Goal: Information Seeking & Learning: Learn about a topic

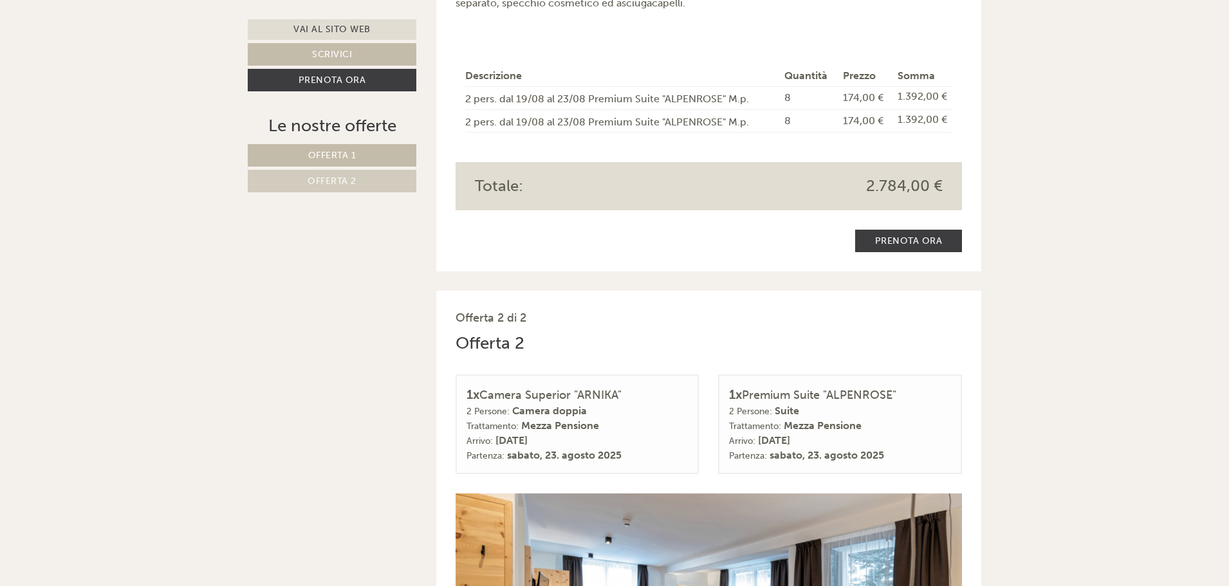
scroll to position [1158, 0]
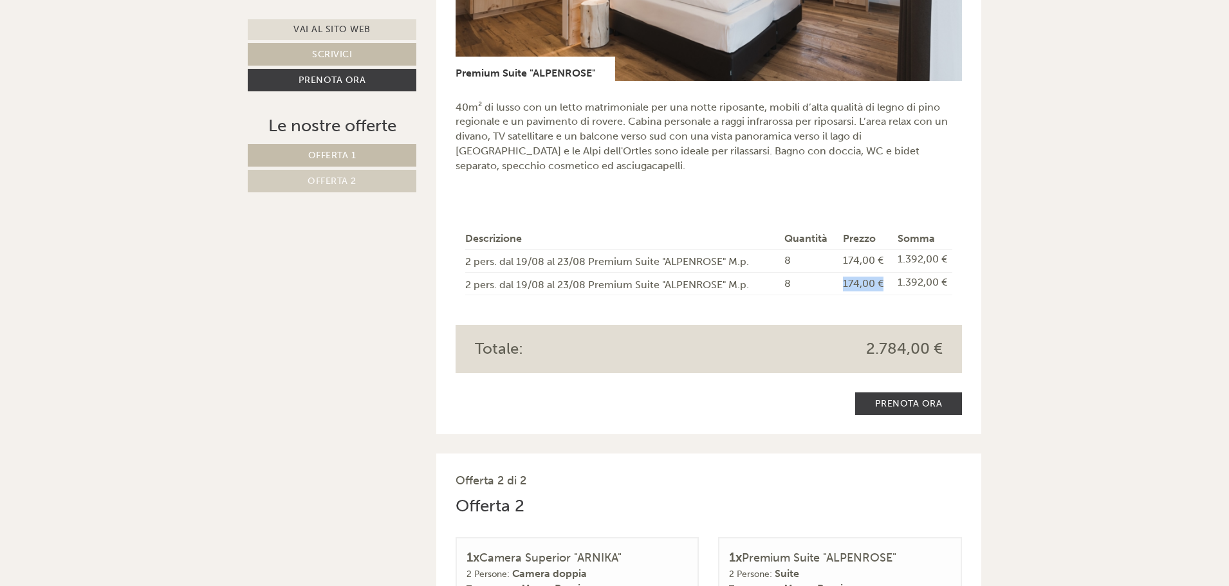
drag, startPoint x: 884, startPoint y: 268, endPoint x: 819, endPoint y: 272, distance: 65.1
click at [819, 272] on tr "2 pers. dal 19/08 al 23/08 Premium Suite "ALPENROSE" M.p. 8 174,00 € 1.392,00 €" at bounding box center [709, 283] width 488 height 23
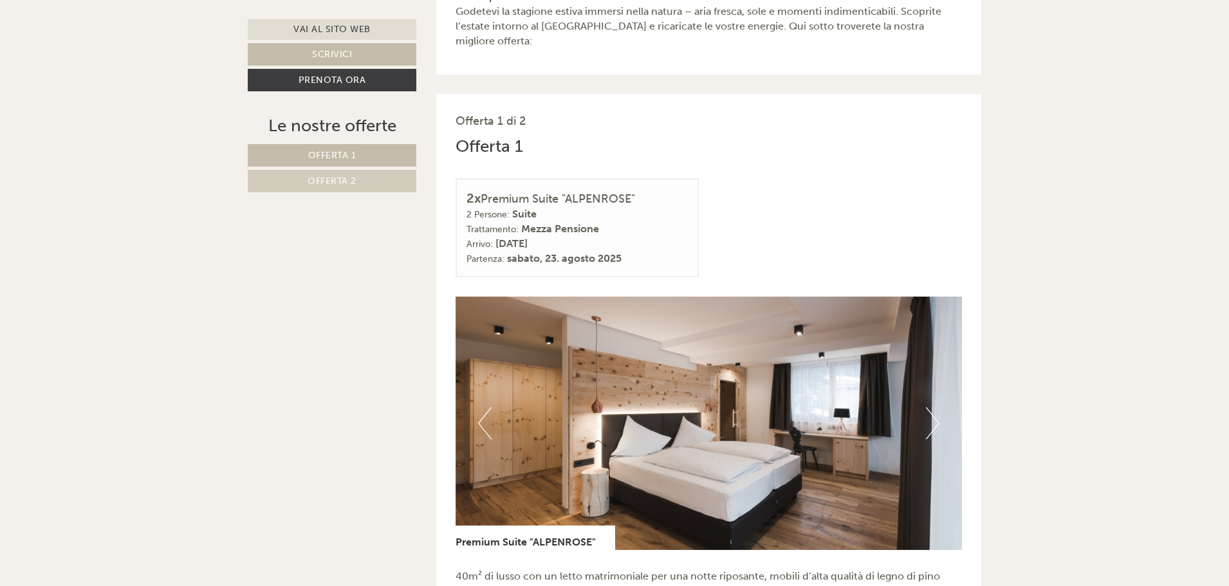
scroll to position [450, 0]
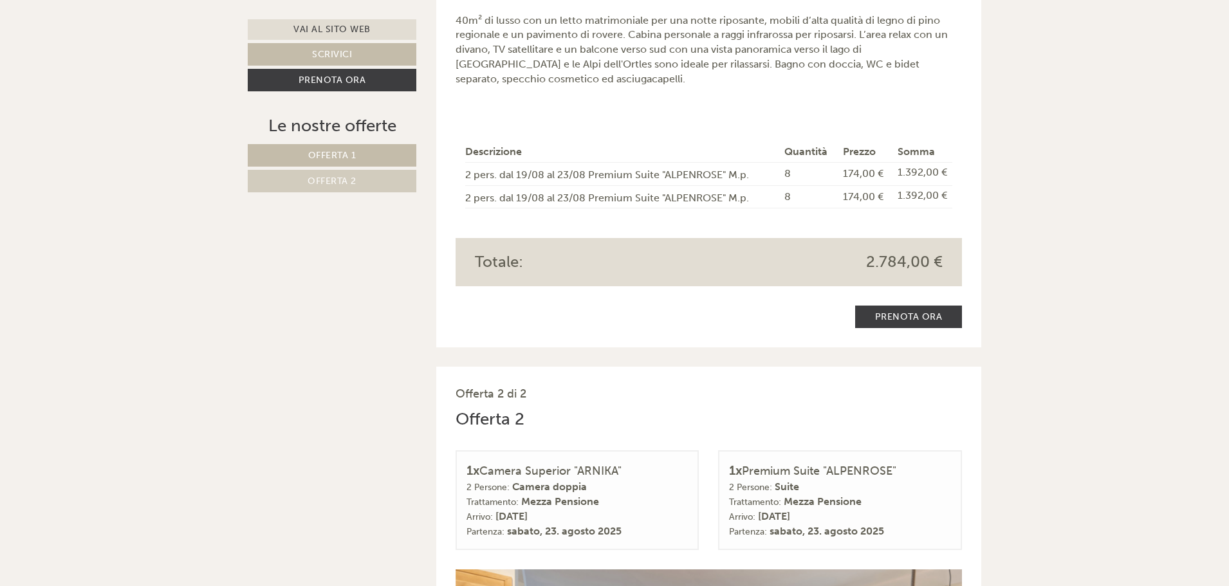
scroll to position [1223, 0]
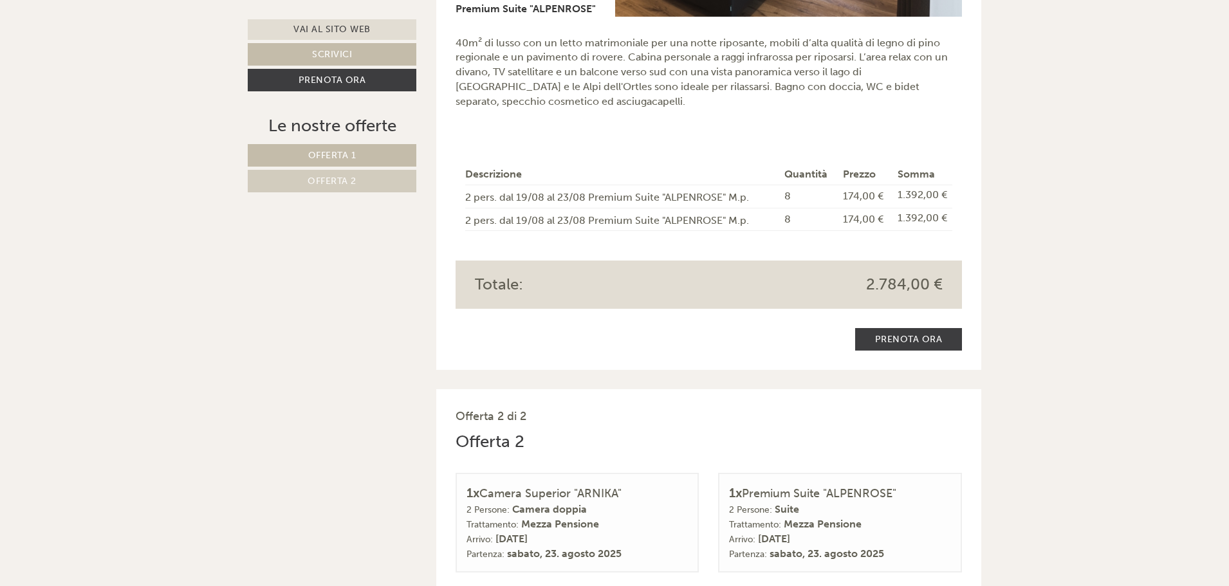
click at [343, 178] on span "Offerta 2" at bounding box center [332, 181] width 49 height 11
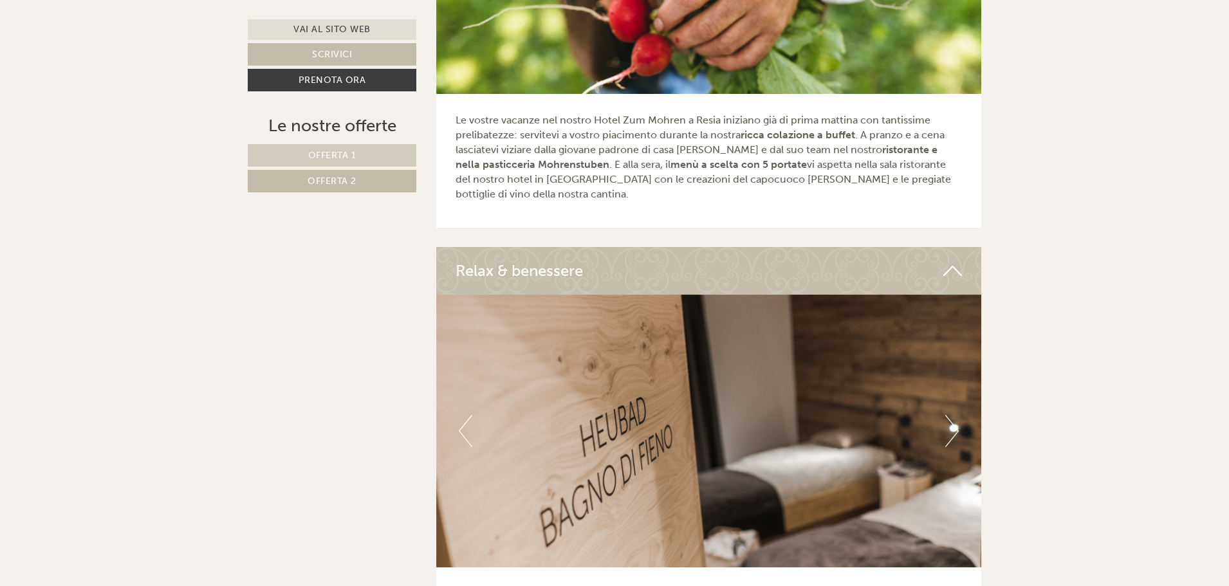
scroll to position [2892, 0]
